Goal: Check status: Check status

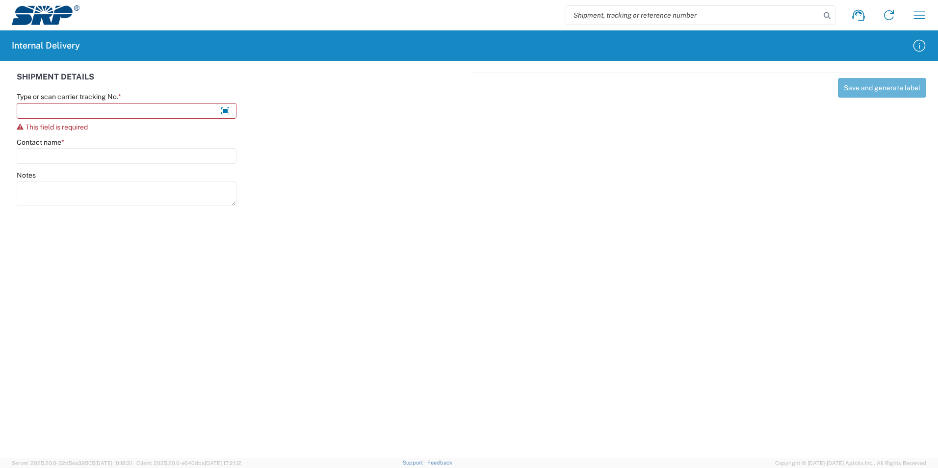
click at [616, 12] on input "search" at bounding box center [693, 15] width 254 height 19
paste input "1Z2642590205907407"
type input "1Z2642590205907407"
click at [826, 17] on icon at bounding box center [827, 16] width 14 height 14
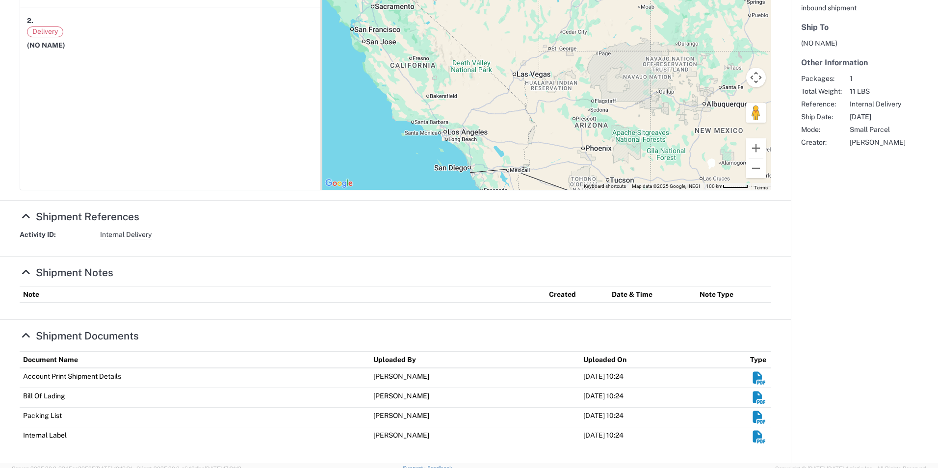
scroll to position [211, 0]
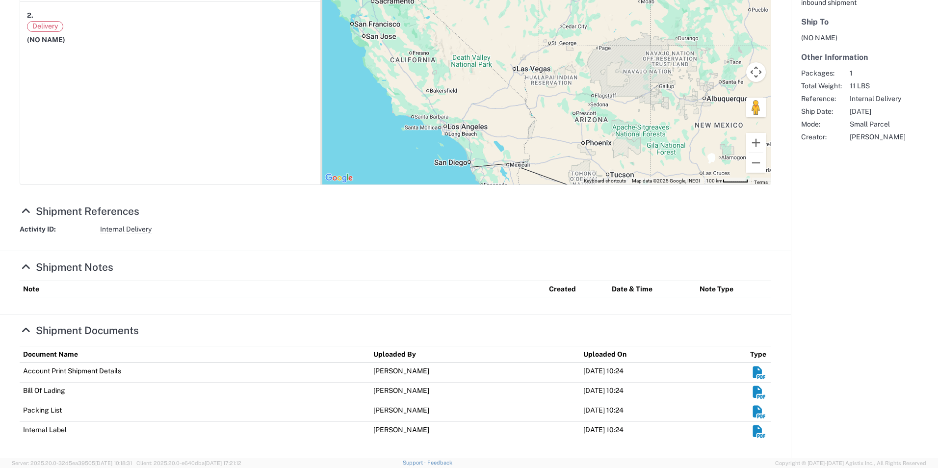
click at [751, 433] on em "Shipment Documents" at bounding box center [758, 431] width 15 height 12
